Goal: Task Accomplishment & Management: Complete application form

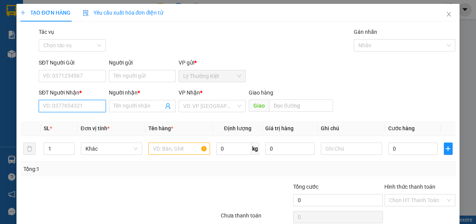
click at [91, 110] on input "SĐT Người Nhận *" at bounding box center [72, 106] width 67 height 12
type input "0333536261"
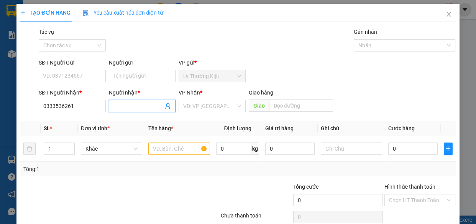
click at [130, 107] on input "Người nhận *" at bounding box center [139, 106] width 50 height 8
type input "bun bo"
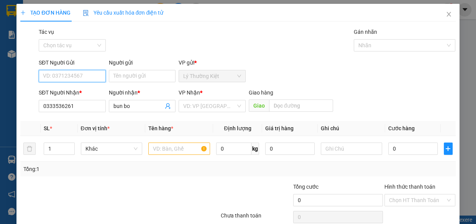
click at [84, 75] on input "SĐT Người Gửi" at bounding box center [72, 76] width 67 height 12
type input "0365120767"
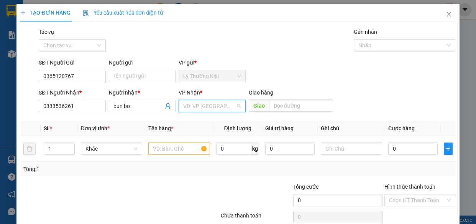
click at [194, 107] on input "search" at bounding box center [209, 106] width 53 height 12
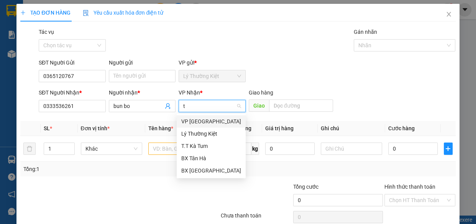
type input "ta"
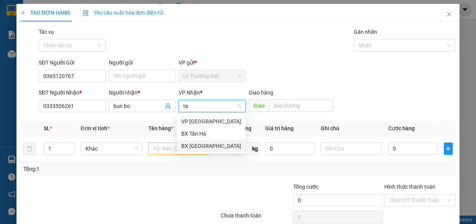
click at [198, 148] on div "BX [GEOGRAPHIC_DATA]" at bounding box center [211, 146] width 60 height 8
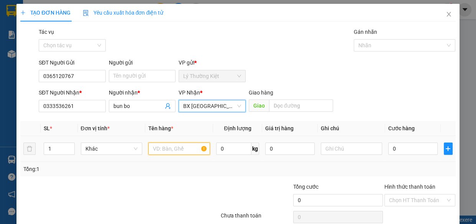
click at [183, 152] on input "text" at bounding box center [179, 148] width 62 height 12
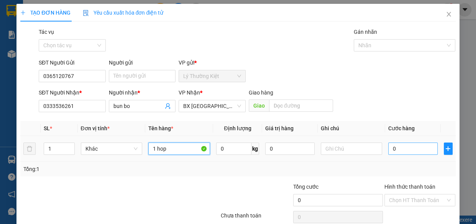
type input "1 hop"
click at [398, 153] on input "0" at bounding box center [413, 148] width 49 height 12
click at [397, 151] on input "0" at bounding box center [413, 148] width 49 height 12
click at [398, 150] on input "0" at bounding box center [413, 148] width 49 height 12
type input "3"
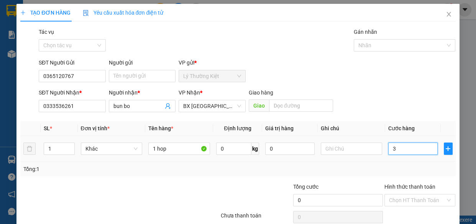
type input "3"
type input "30"
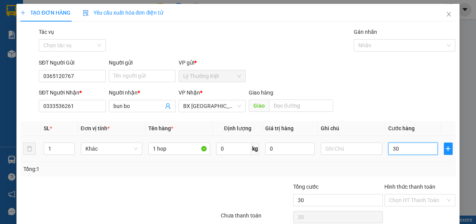
scroll to position [33, 0]
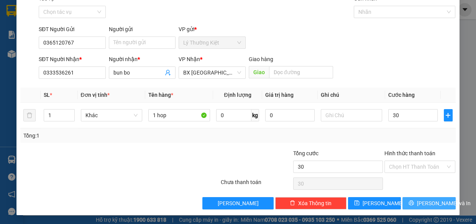
type input "30.000"
click at [421, 203] on span "[PERSON_NAME] và In" at bounding box center [444, 203] width 54 height 8
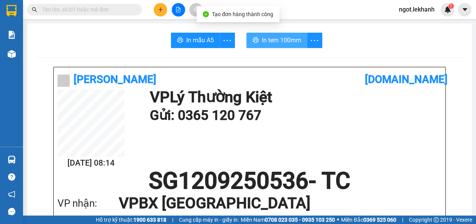
click at [275, 43] on span "In tem 100mm" at bounding box center [282, 40] width 40 height 10
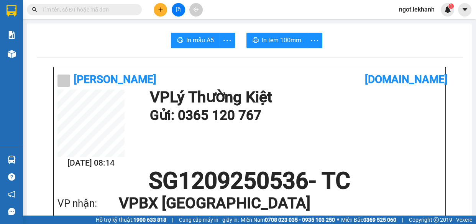
click at [160, 11] on icon "plus" at bounding box center [160, 9] width 5 height 5
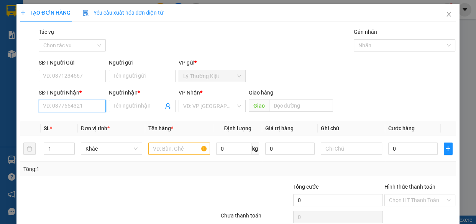
click at [103, 101] on input "SĐT Người Nhận *" at bounding box center [72, 106] width 67 height 12
type input "0985551916"
click at [62, 120] on div "0985551916 - phương dĩ" at bounding box center [72, 121] width 59 height 8
type input "phương dĩ"
type input "100.000"
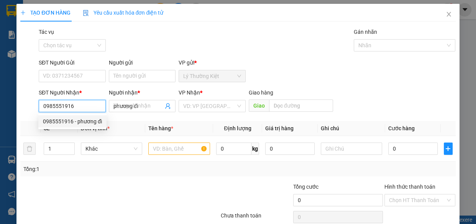
type input "100.000"
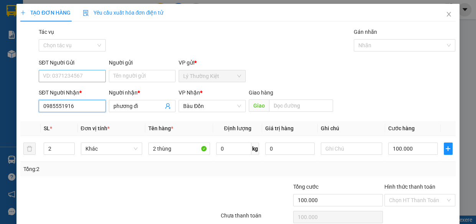
type input "0985551916"
click at [89, 77] on input "SĐT Người Gửi" at bounding box center [72, 76] width 67 height 12
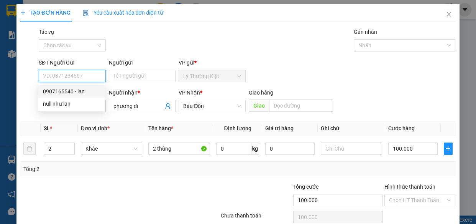
click at [74, 90] on div "0907165540 - lan" at bounding box center [71, 91] width 57 height 8
type input "0907165540"
type input "lan"
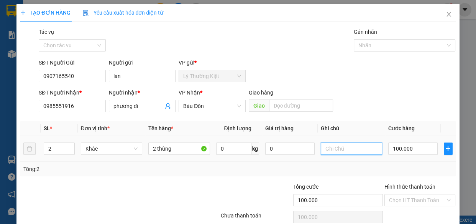
click at [362, 149] on input "text" at bounding box center [352, 148] width 62 height 12
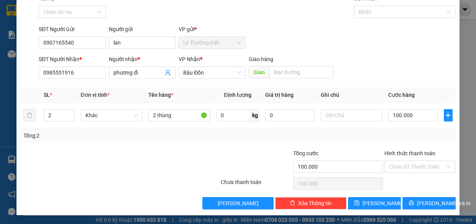
click at [458, 217] on div "TẠO ĐƠN HÀNG Yêu cầu xuất hóa đơn điện tử Transit Pickup Surcharge Ids Transit …" at bounding box center [238, 112] width 476 height 224
click at [437, 203] on span "[PERSON_NAME] và In" at bounding box center [444, 203] width 54 height 8
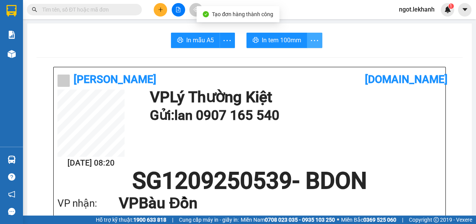
click at [316, 37] on icon "more" at bounding box center [315, 41] width 10 height 10
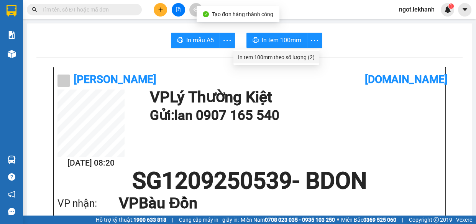
click at [311, 54] on div "In tem 100mm theo số lượng (2)" at bounding box center [276, 57] width 77 height 8
